Goal: Transaction & Acquisition: Purchase product/service

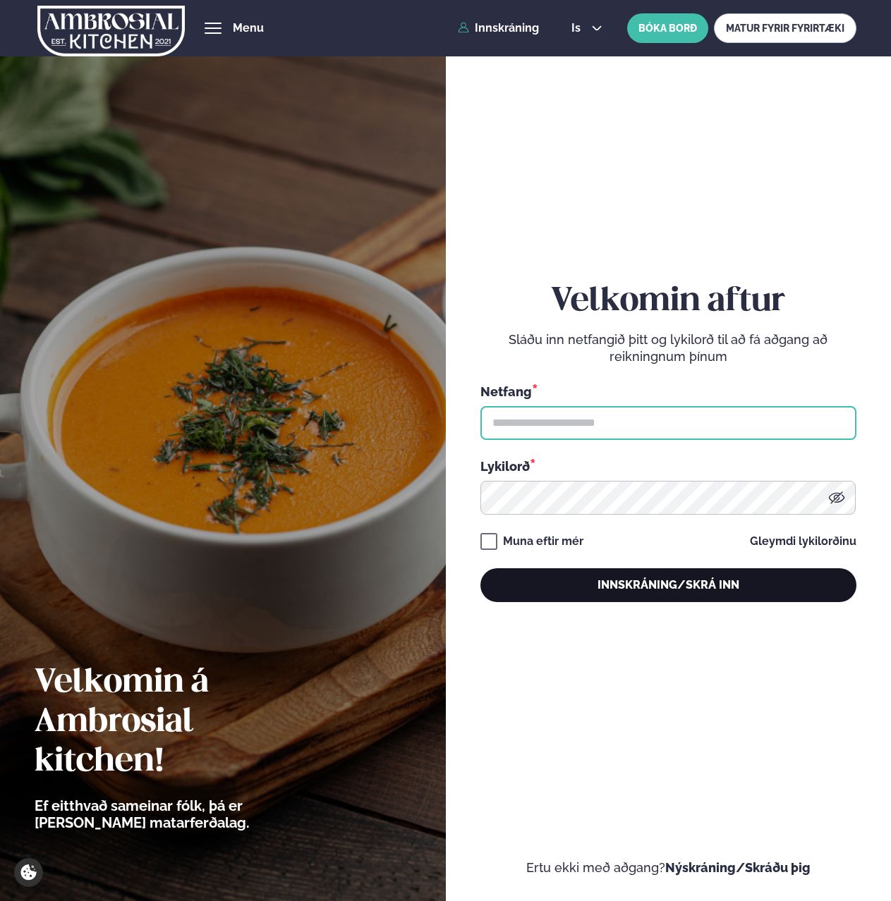
type input "**********"
click at [581, 583] on button "Innskráning/Skrá inn" at bounding box center [668, 586] width 376 height 34
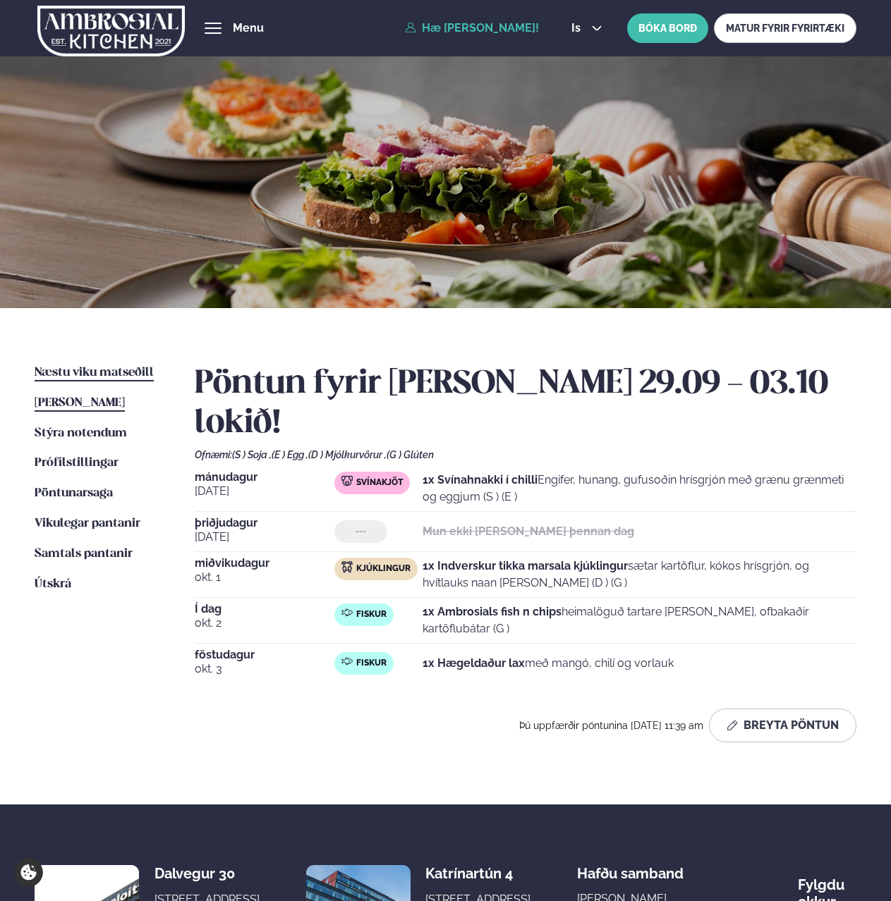
click at [93, 371] on span "Næstu viku matseðill" at bounding box center [94, 373] width 119 height 12
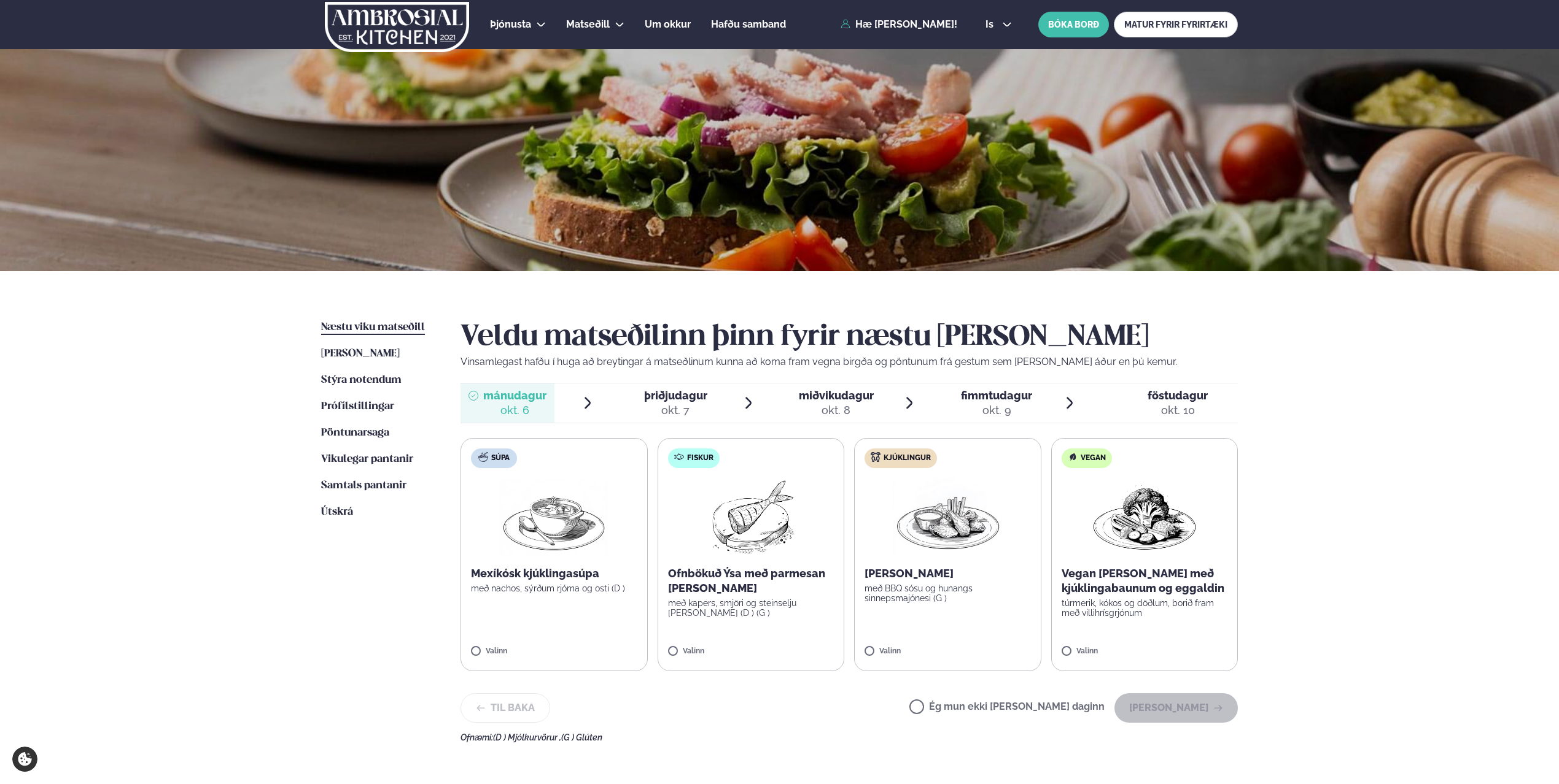
click at [720, 647] on label "Fiskur Ofnbökuð Ýsa með parmesan [PERSON_NAME] með kapers, smjöri og steinselju…" at bounding box center [750, 555] width 187 height 233
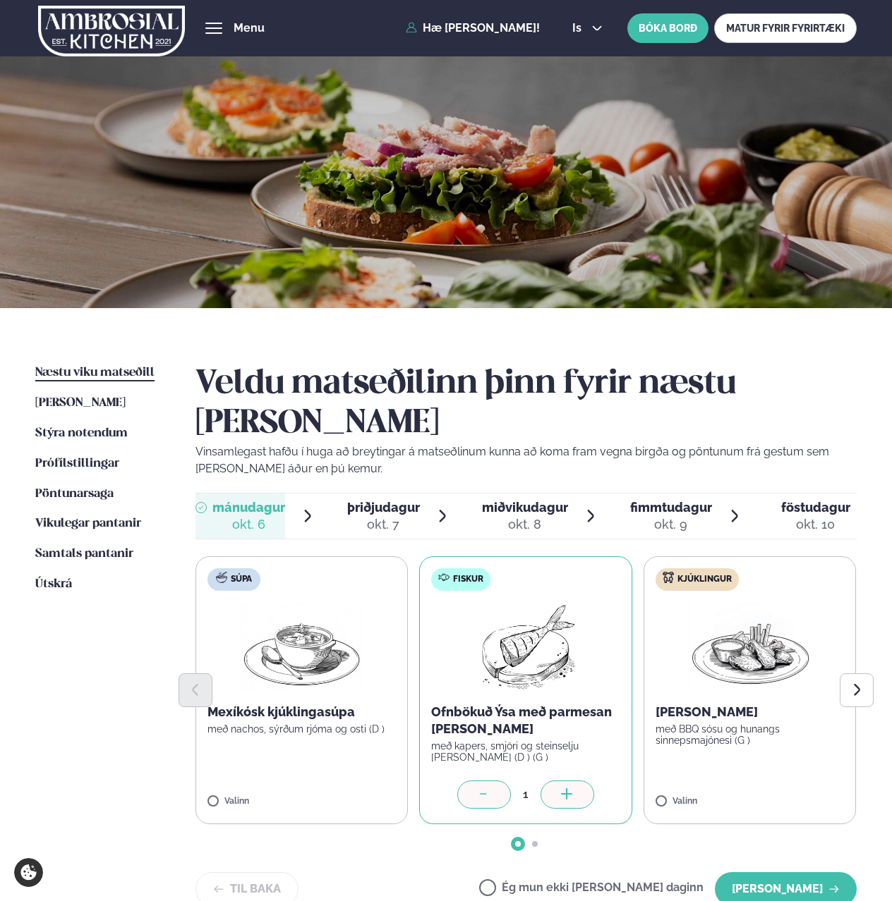
scroll to position [1, 0]
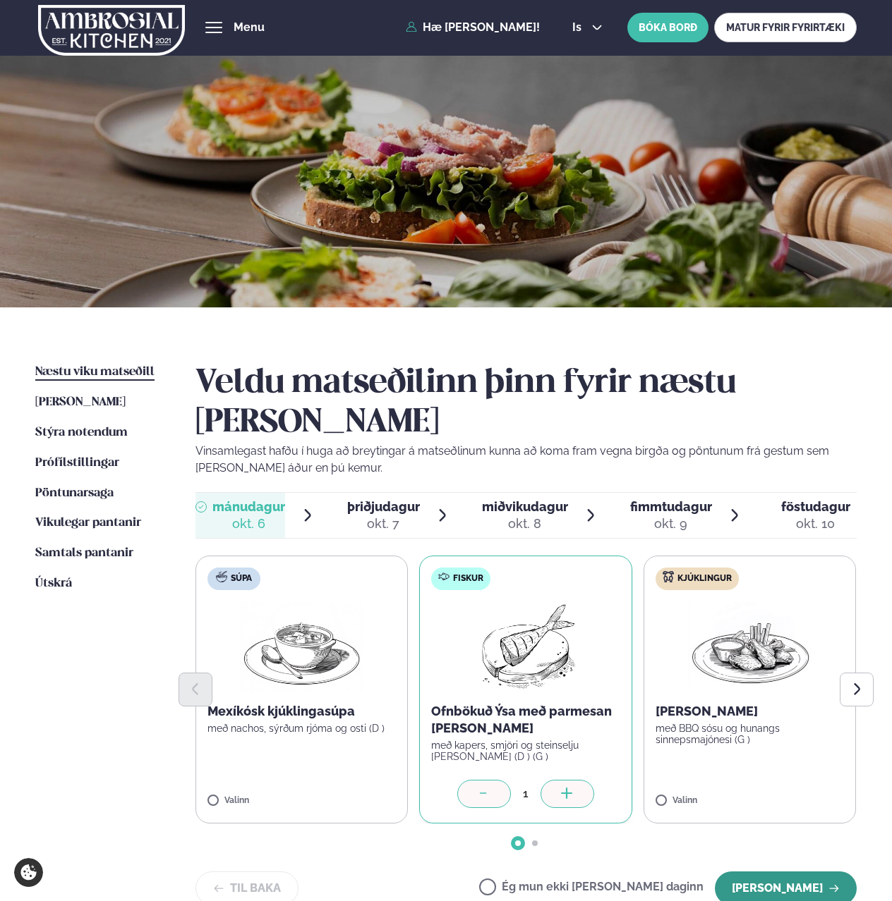
click at [770, 872] on button "[PERSON_NAME]" at bounding box center [786, 889] width 142 height 34
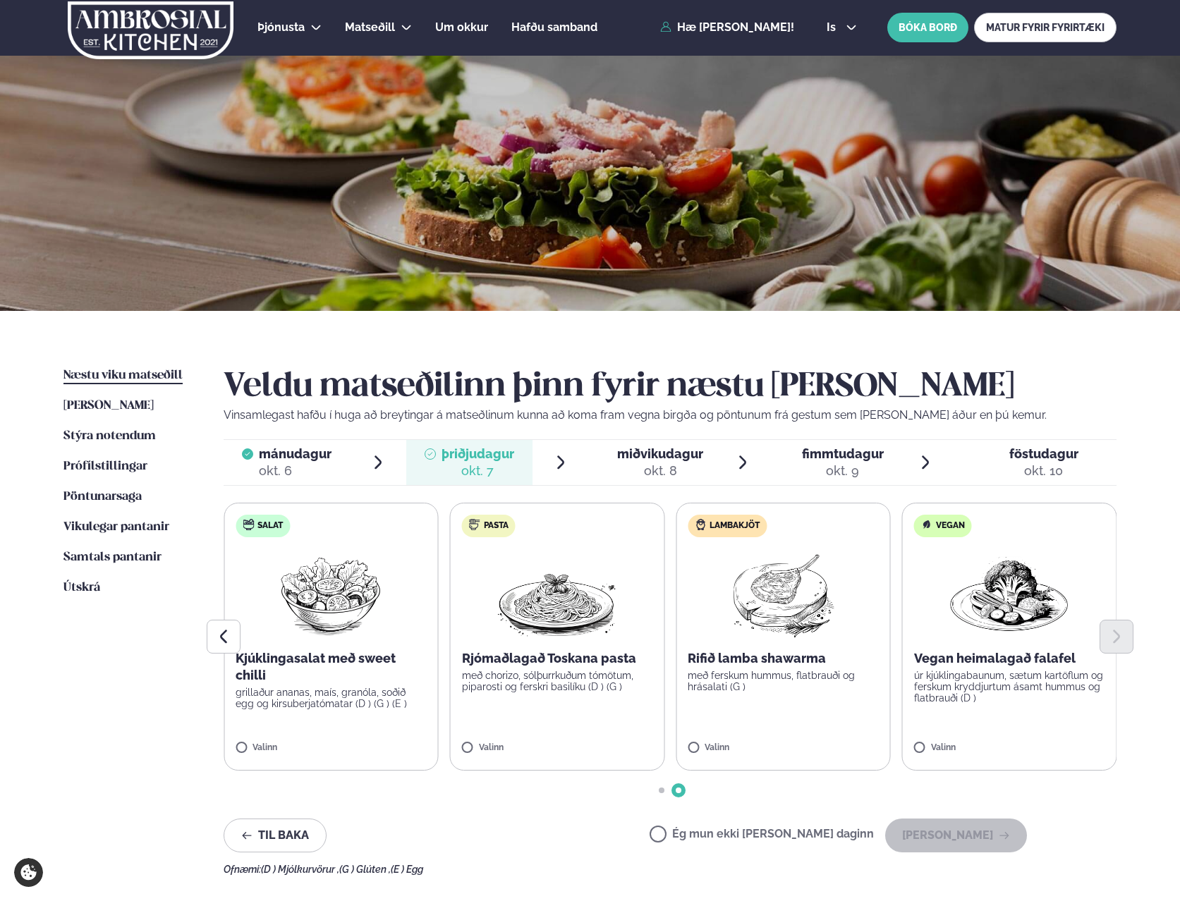
click at [299, 734] on label "Salat Kjúklingasalat með sweet chilli grillaður ananas, maís, granóla, soðið eg…" at bounding box center [331, 637] width 215 height 268
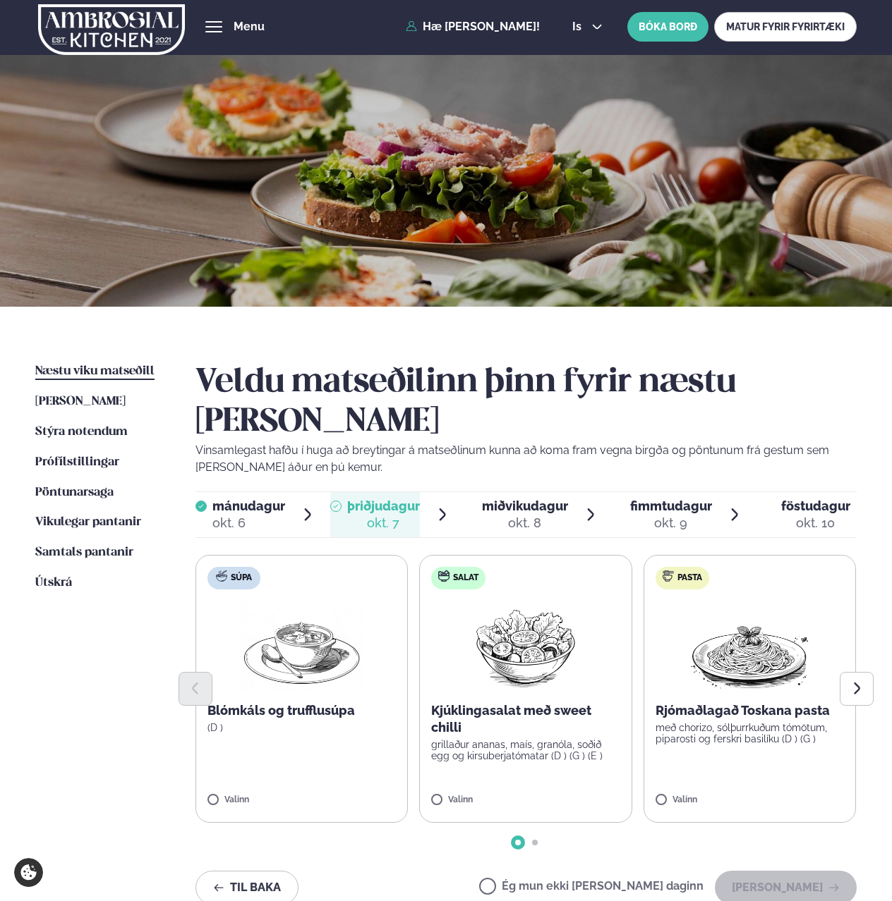
scroll to position [0, 0]
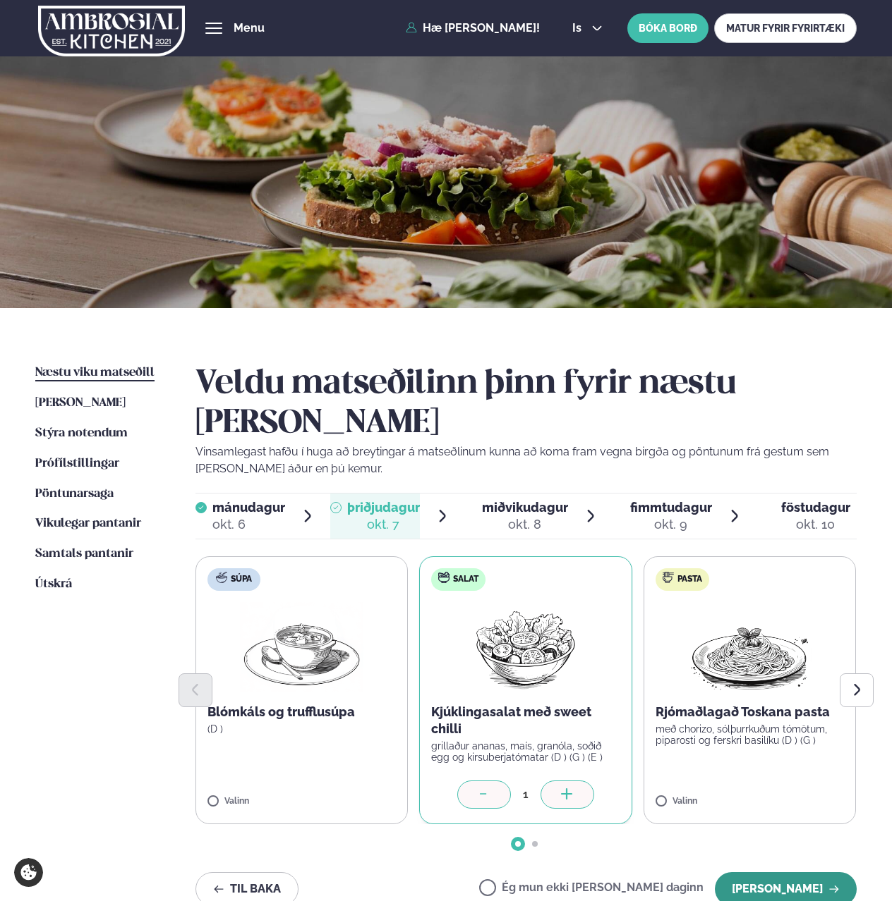
drag, startPoint x: 784, startPoint y: 855, endPoint x: 758, endPoint y: 858, distance: 27.0
click at [784, 873] on button "[PERSON_NAME]" at bounding box center [786, 890] width 142 height 34
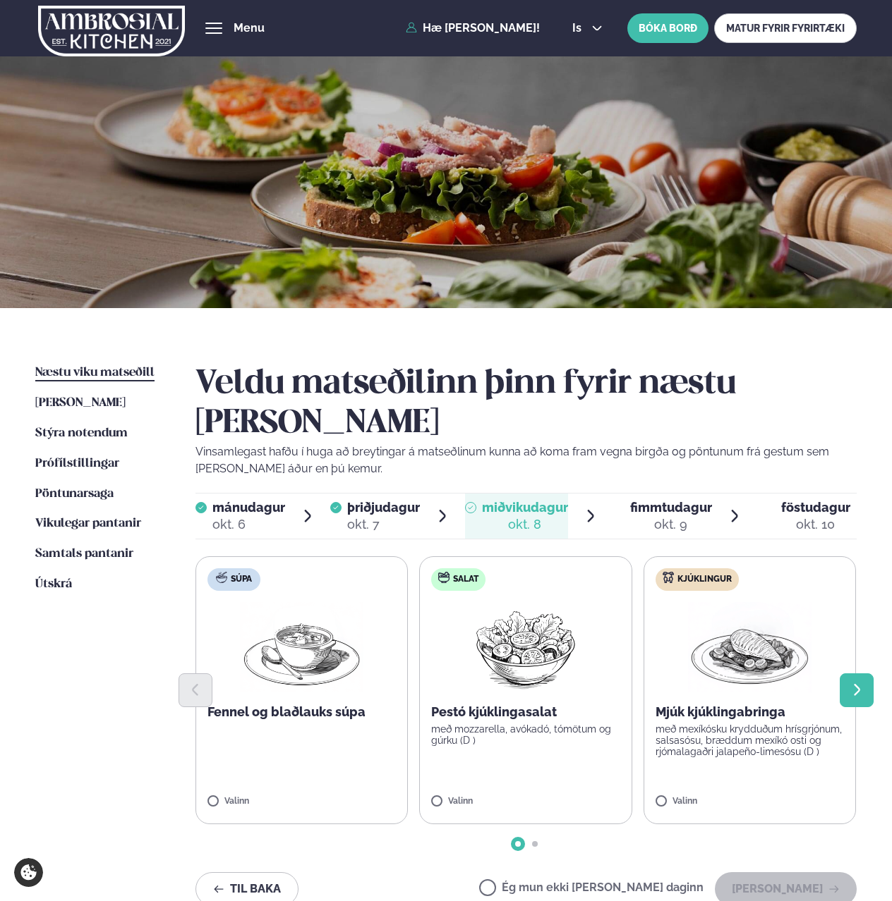
click at [849, 674] on button "Next slide" at bounding box center [856, 691] width 34 height 34
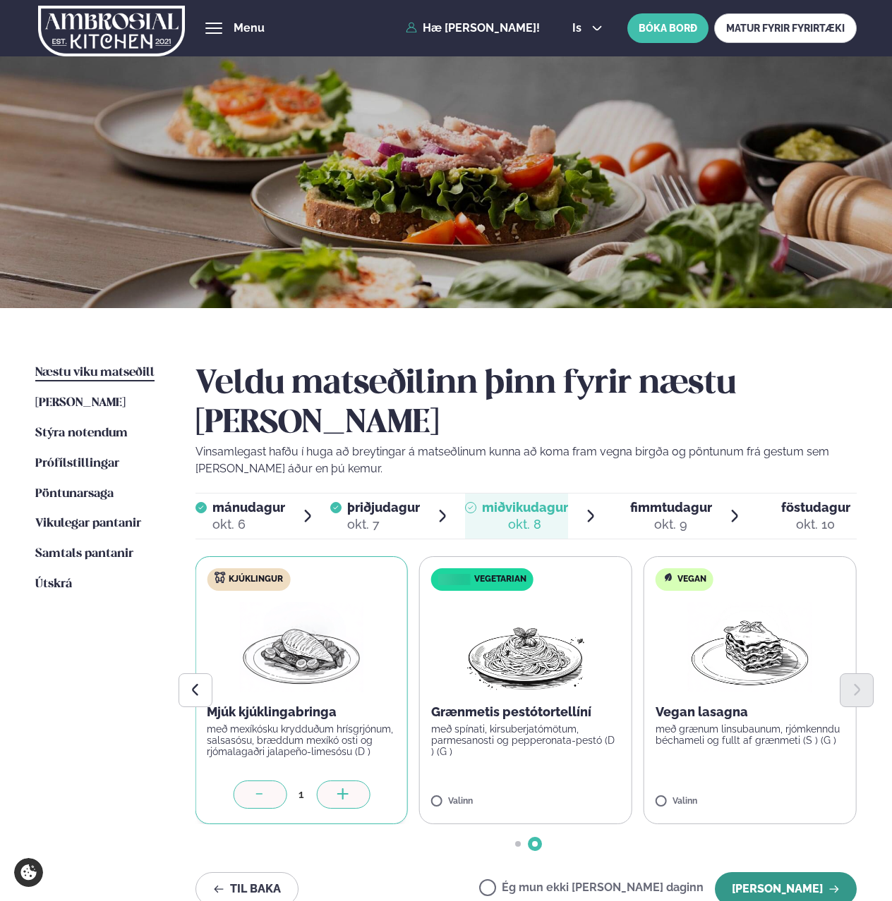
click at [796, 873] on button "[PERSON_NAME]" at bounding box center [786, 890] width 142 height 34
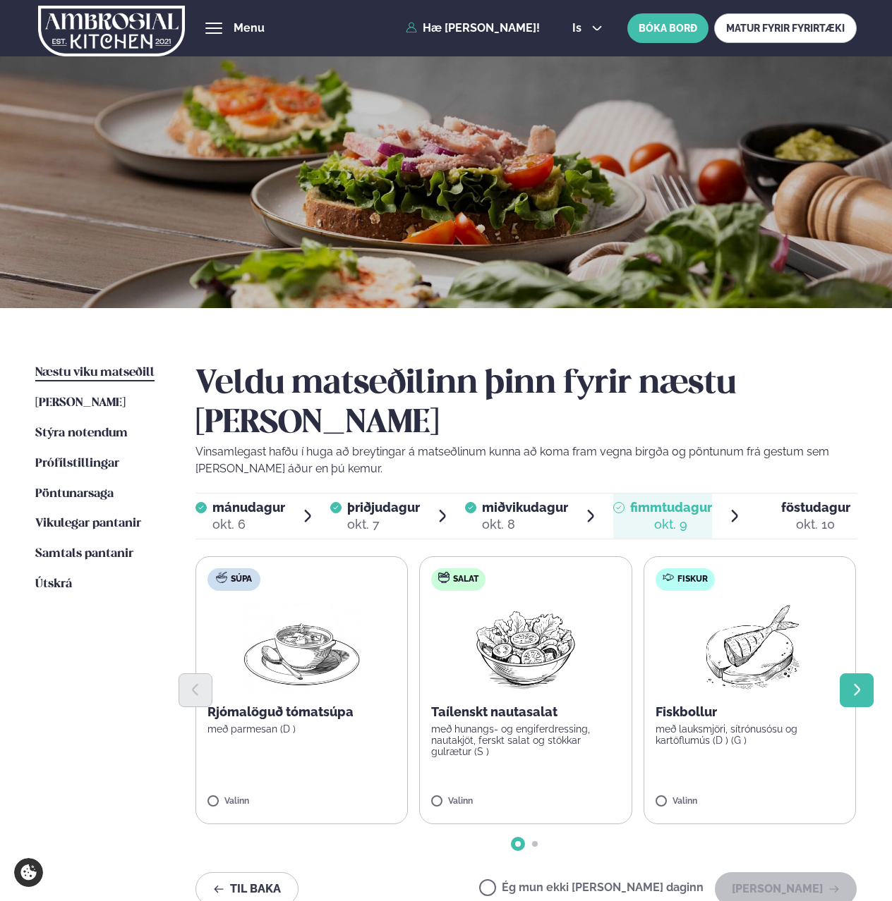
click at [862, 683] on icon "Next slide" at bounding box center [857, 691] width 16 height 16
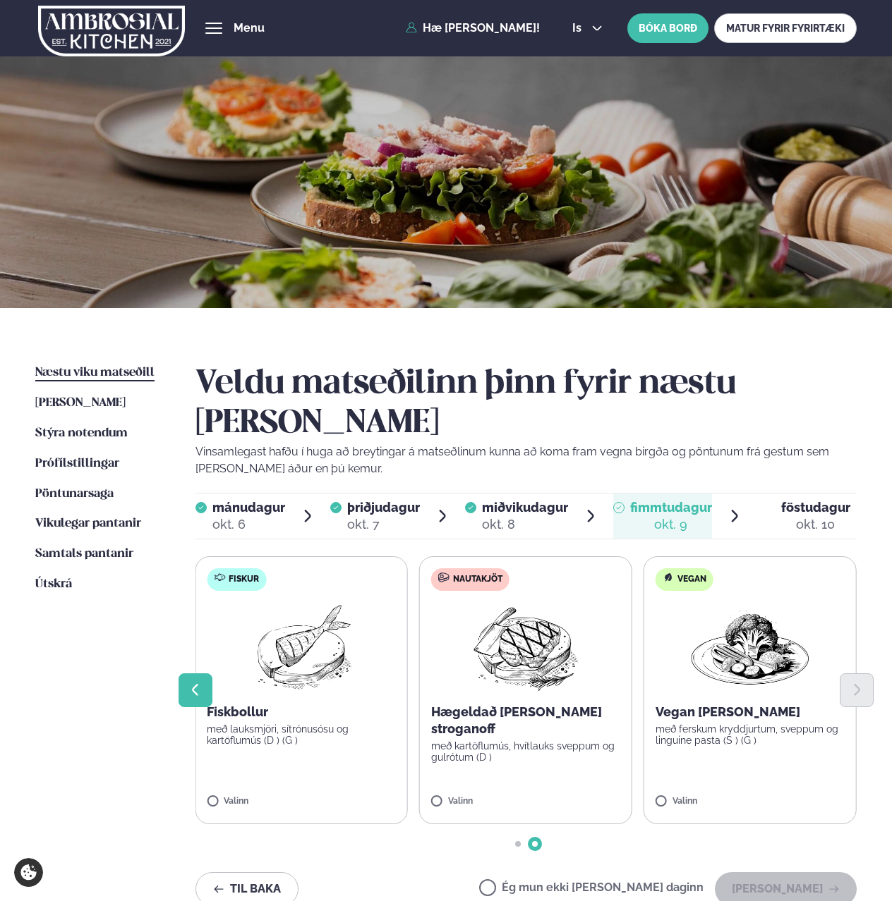
click at [193, 684] on icon "Previous slide" at bounding box center [195, 690] width 6 height 12
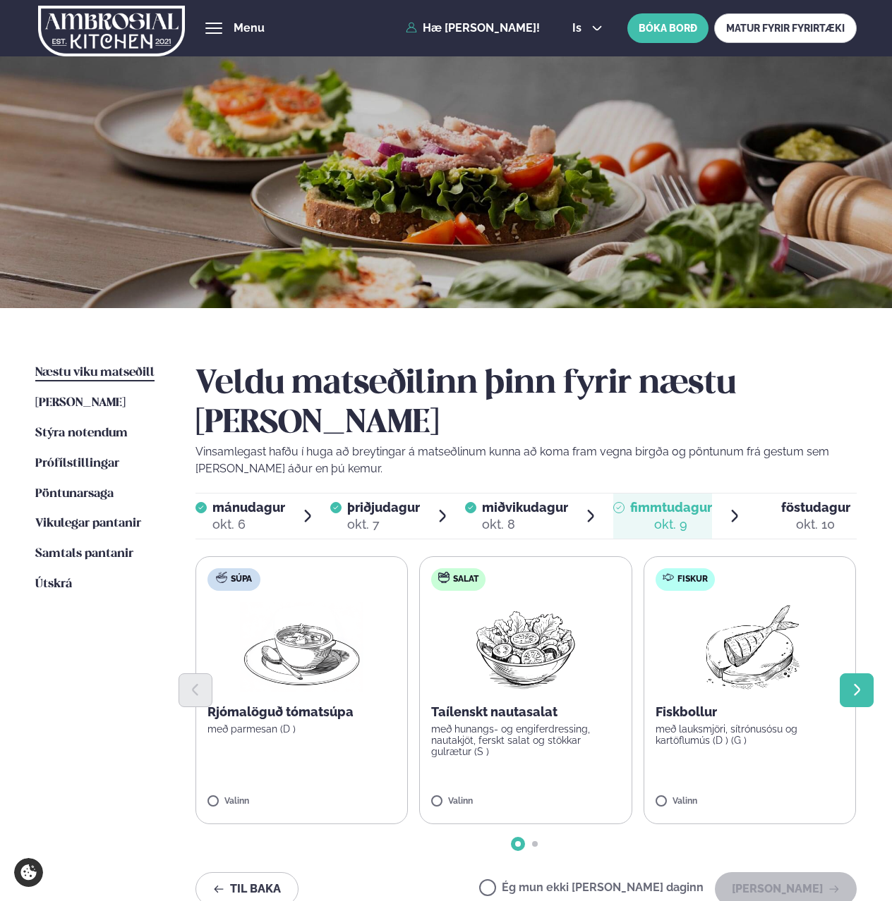
click at [853, 683] on icon "Next slide" at bounding box center [857, 691] width 16 height 16
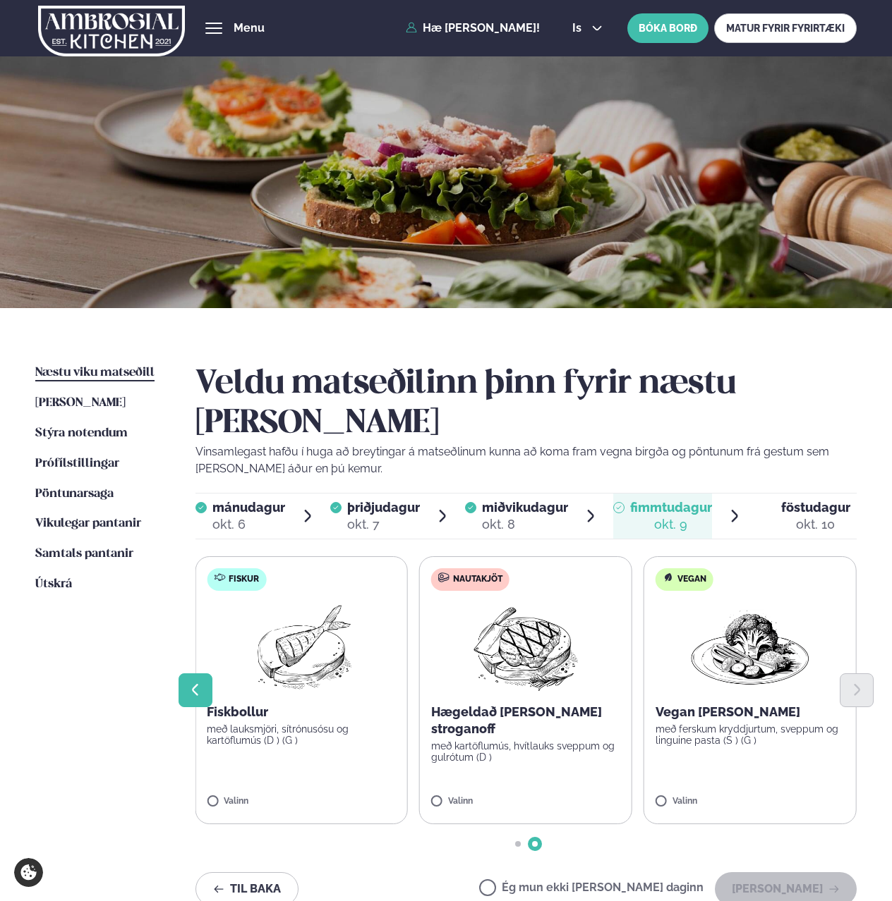
click at [205, 674] on button "Previous slide" at bounding box center [195, 691] width 34 height 34
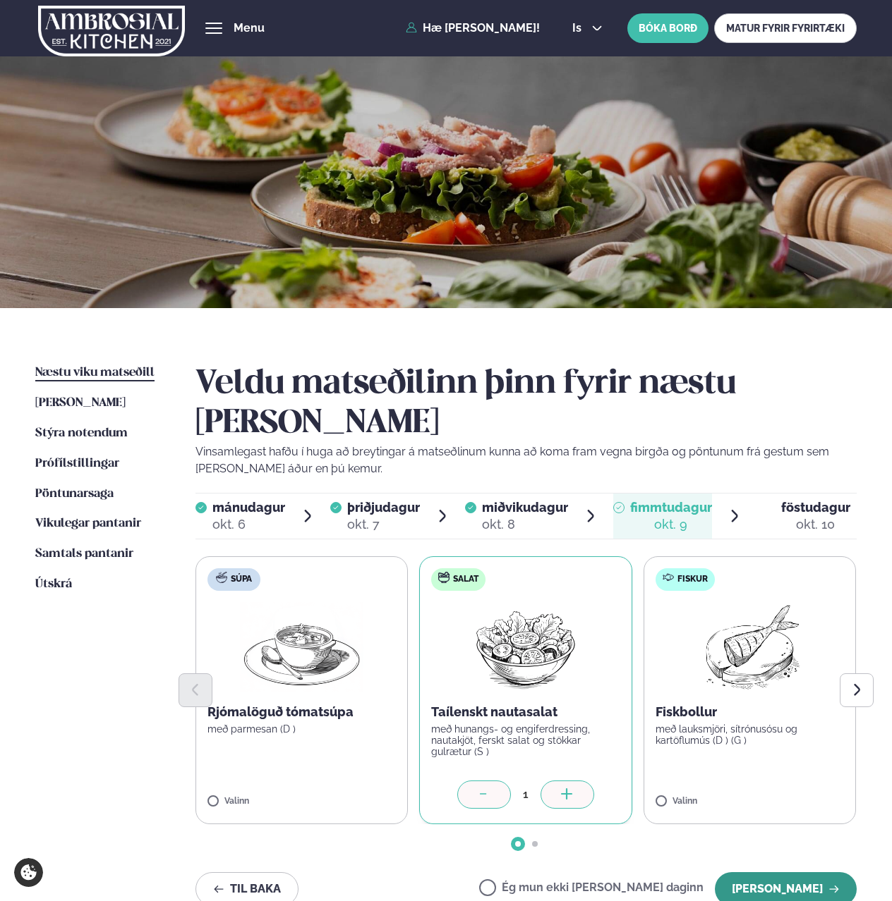
click at [774, 873] on button "[PERSON_NAME]" at bounding box center [786, 890] width 142 height 34
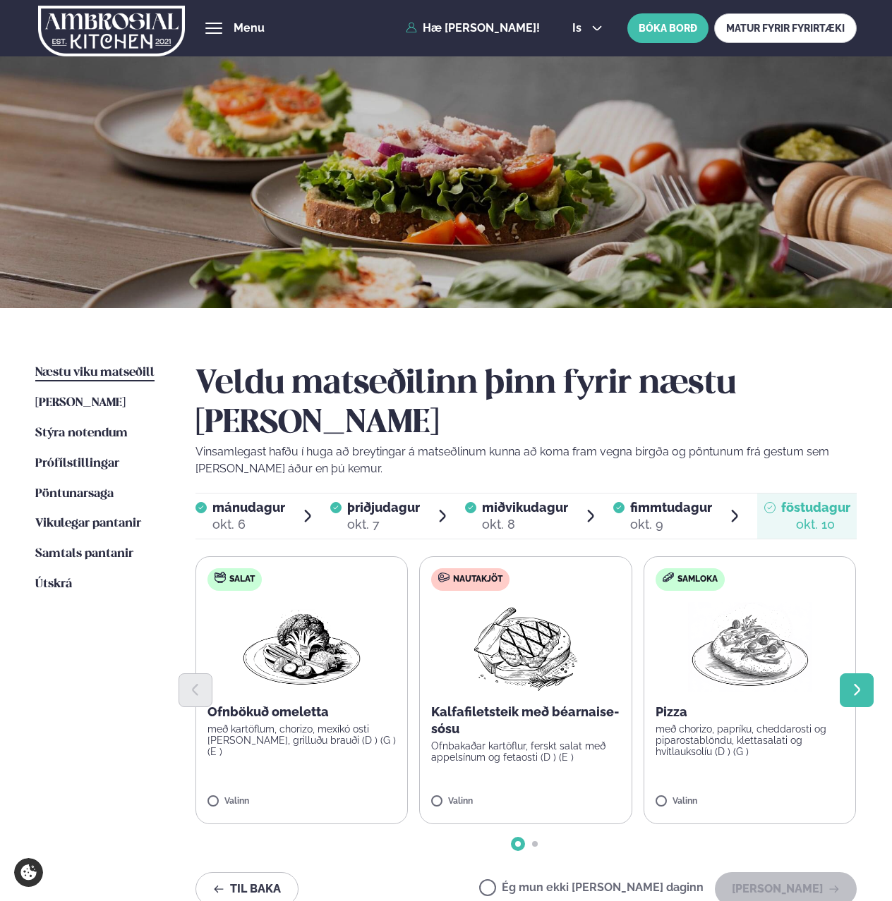
click at [861, 683] on icon "Next slide" at bounding box center [857, 691] width 16 height 16
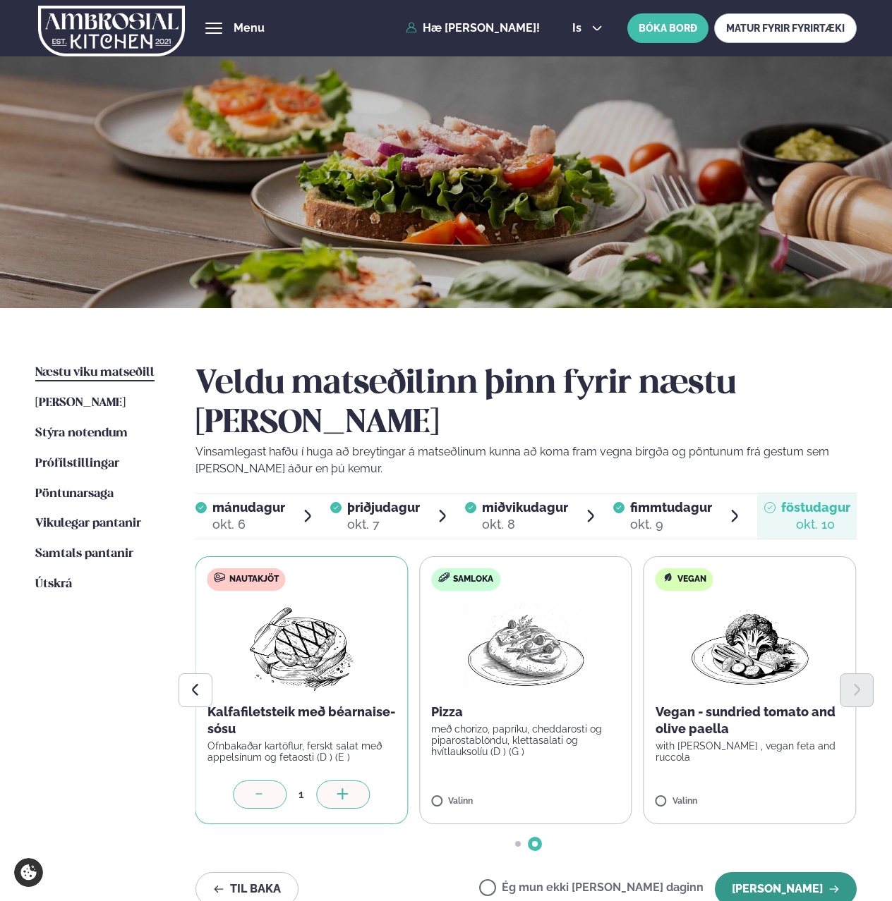
click at [762, 873] on button "[PERSON_NAME]" at bounding box center [786, 890] width 142 height 34
